Goal: Information Seeking & Learning: Learn about a topic

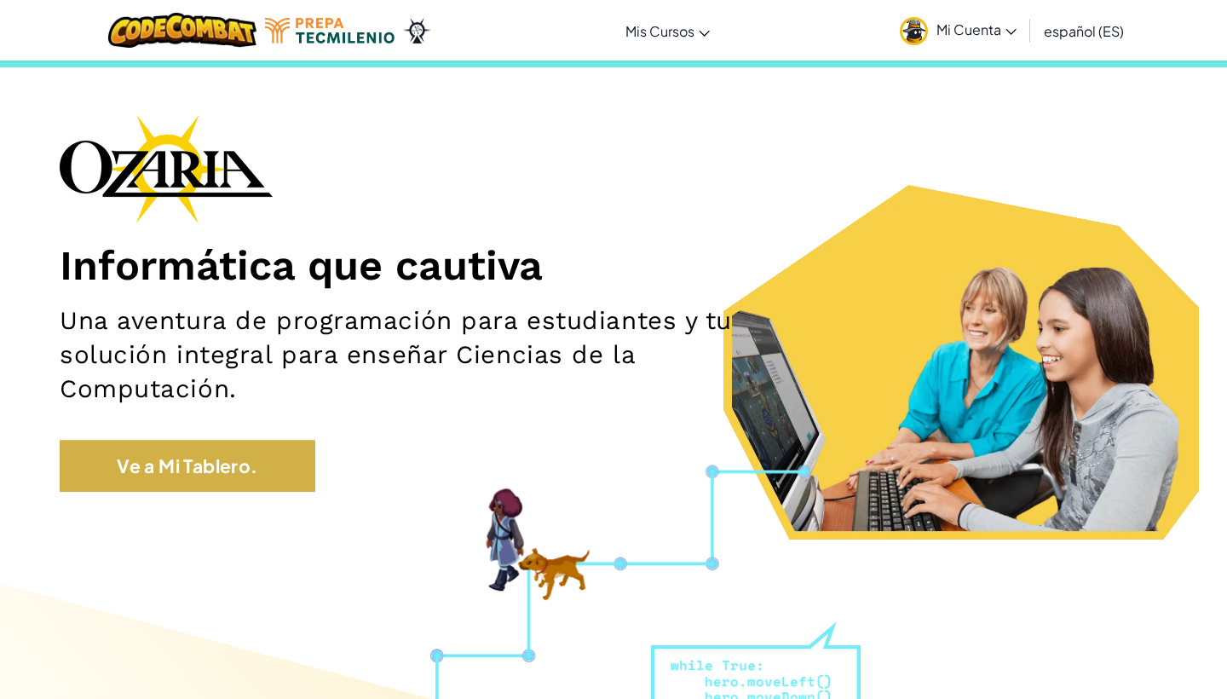
click at [171, 464] on link "Ve a Mi Tablero." at bounding box center [188, 466] width 256 height 53
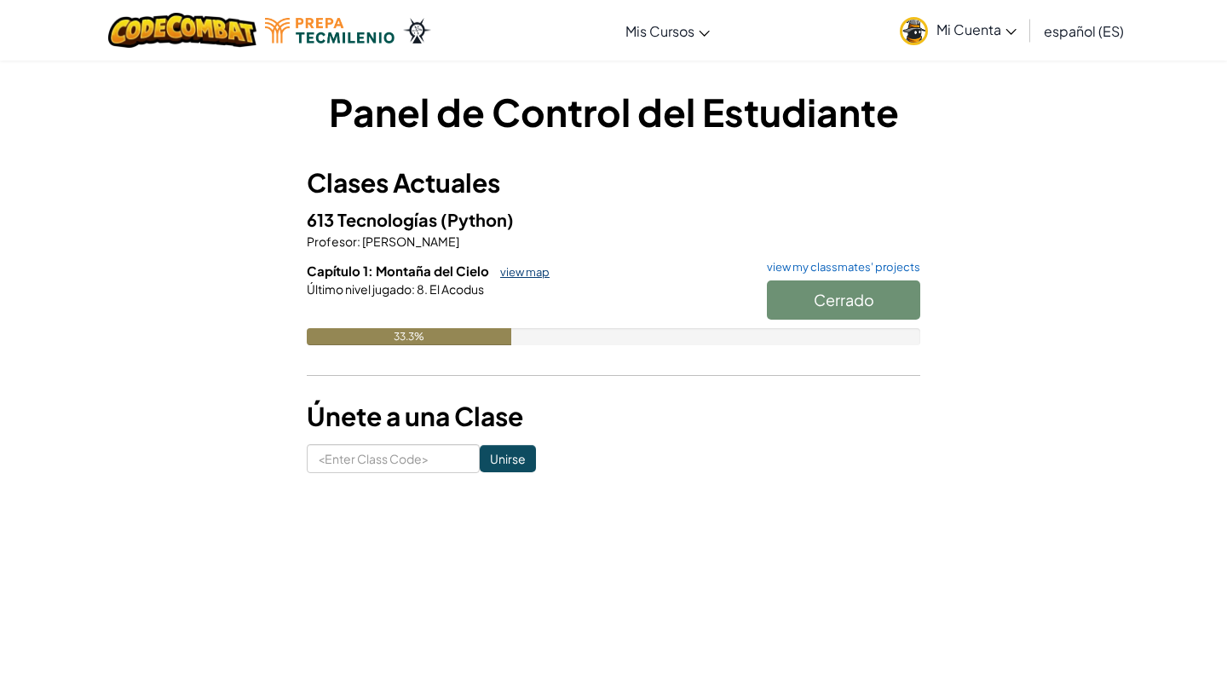
click at [514, 270] on link "view map" at bounding box center [521, 272] width 58 height 14
